Goal: Task Accomplishment & Management: Manage account settings

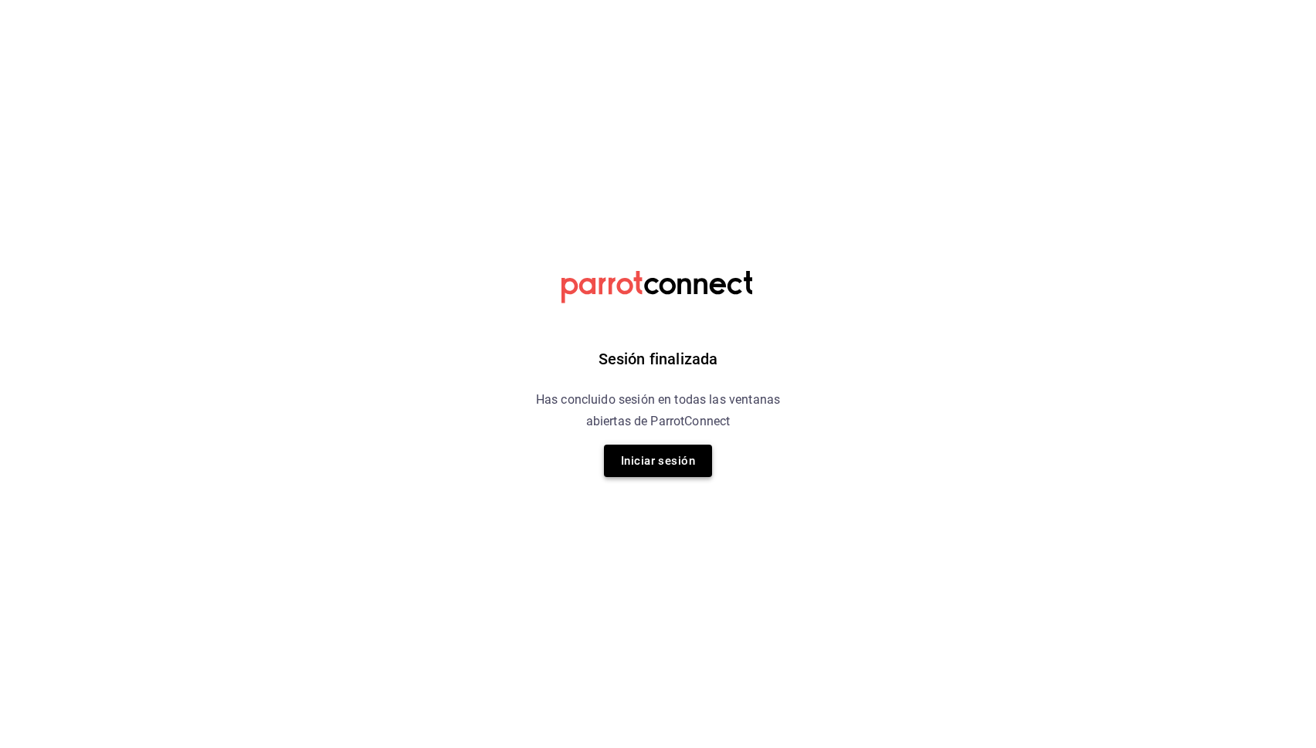
click at [616, 466] on button "Iniciar sesión" at bounding box center [658, 461] width 108 height 32
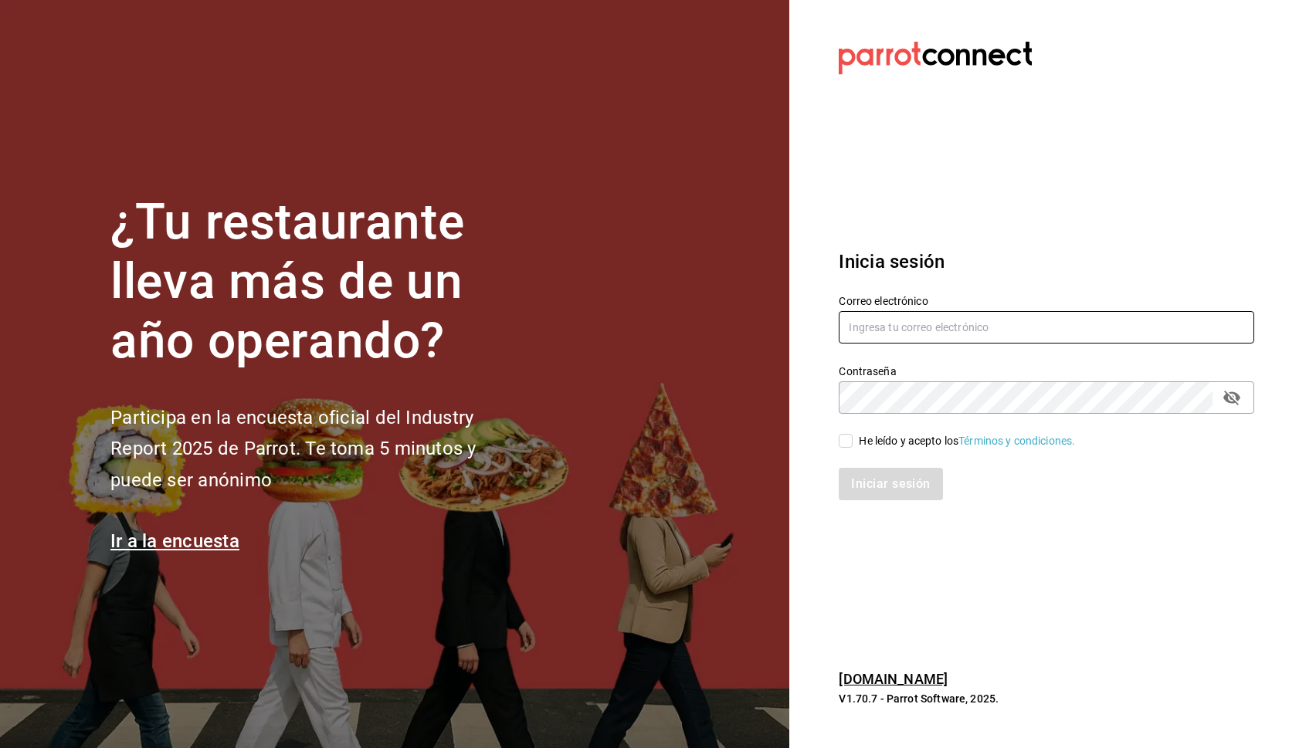
click at [971, 337] on input "text" at bounding box center [1046, 327] width 415 height 32
type input "[EMAIL_ADDRESS][DOMAIN_NAME]"
click at [865, 438] on div "He leído y acepto los Términos y condiciones." at bounding box center [967, 441] width 216 height 16
click at [853, 438] on input "He leído y acepto los Términos y condiciones." at bounding box center [846, 441] width 14 height 14
checkbox input "true"
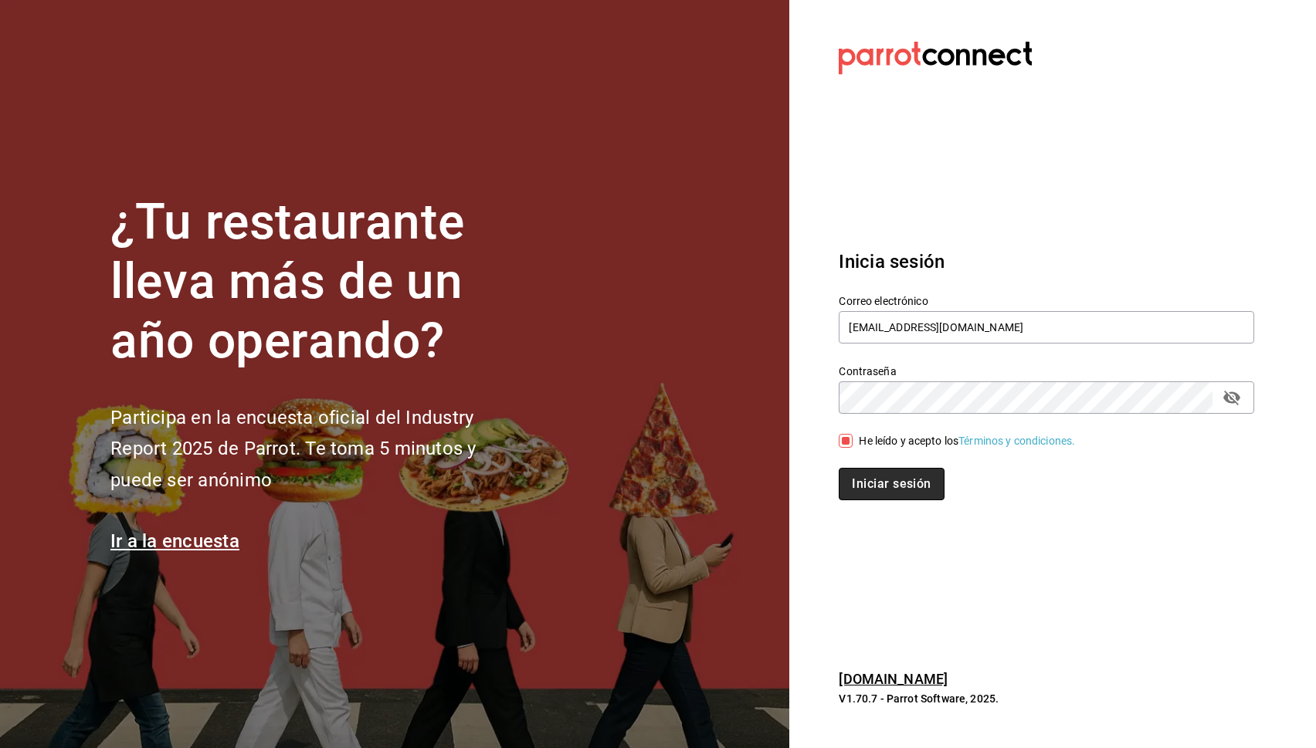
click at [866, 469] on button "Iniciar sesión" at bounding box center [891, 484] width 105 height 32
